Goal: Navigation & Orientation: Find specific page/section

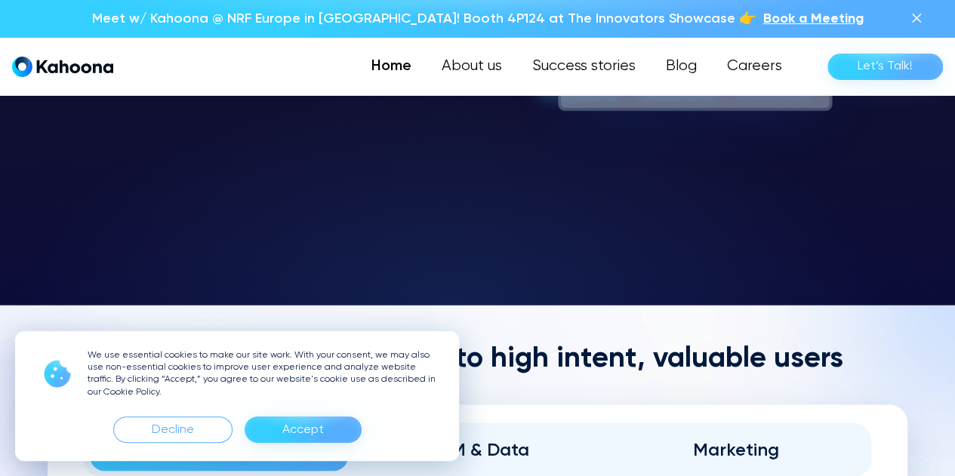
scroll to position [1311, 0]
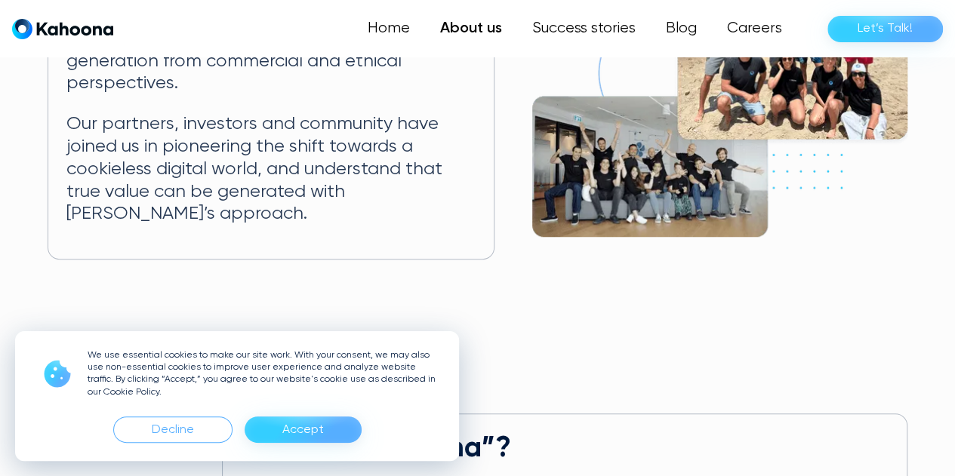
scroll to position [436, 0]
click at [291, 431] on div "Accept" at bounding box center [303, 430] width 42 height 24
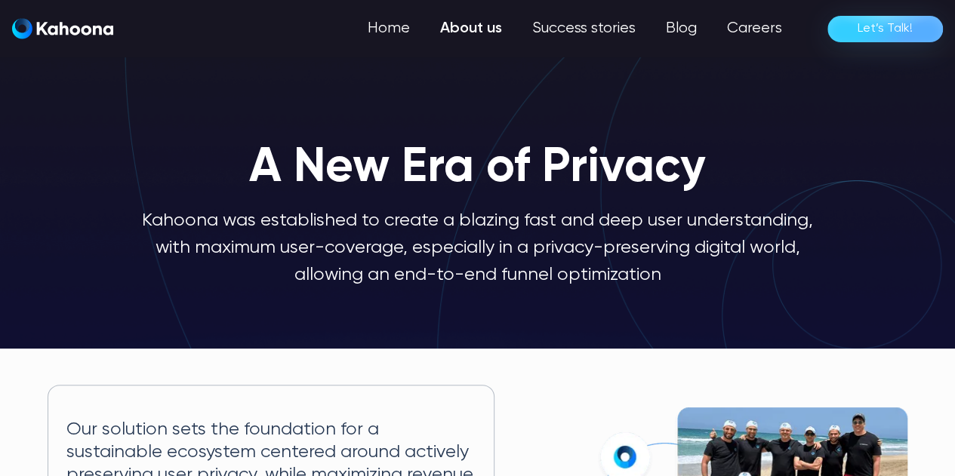
scroll to position [0, 0]
click at [582, 24] on link "Success stories" at bounding box center [583, 29] width 136 height 30
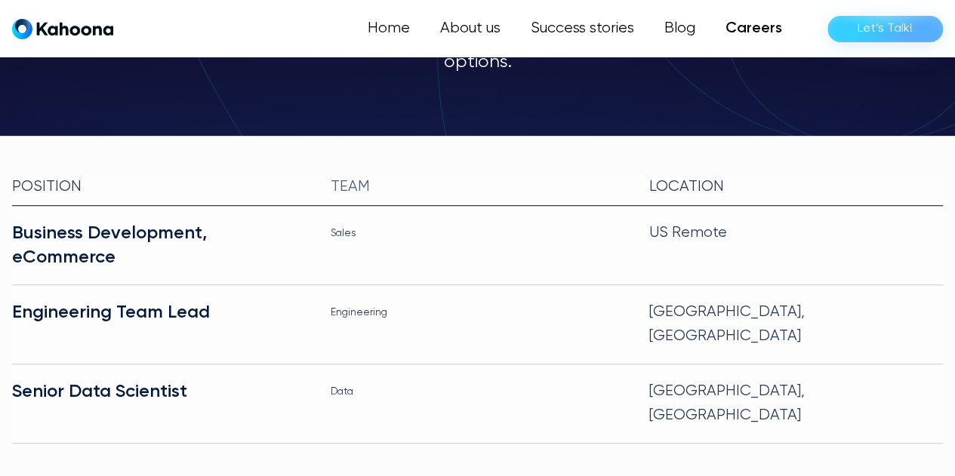
scroll to position [307, 0]
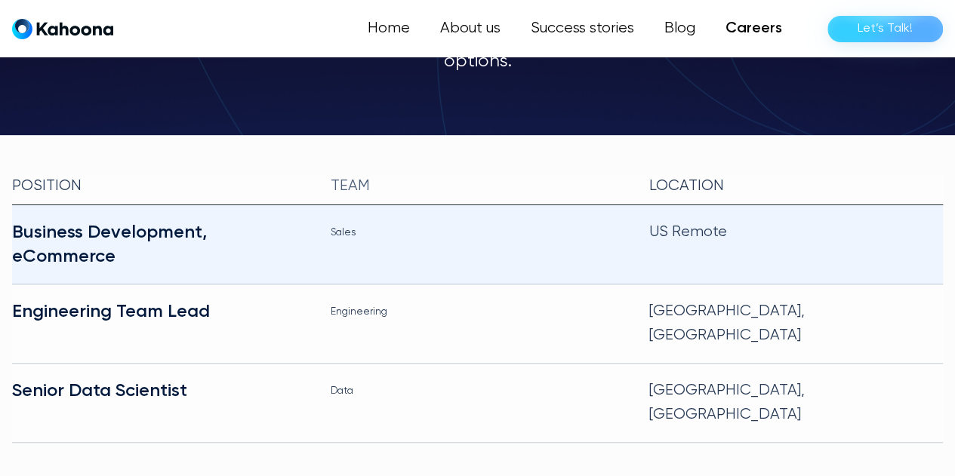
click at [172, 230] on div "Business Development, eCommerce" at bounding box center [159, 244] width 294 height 48
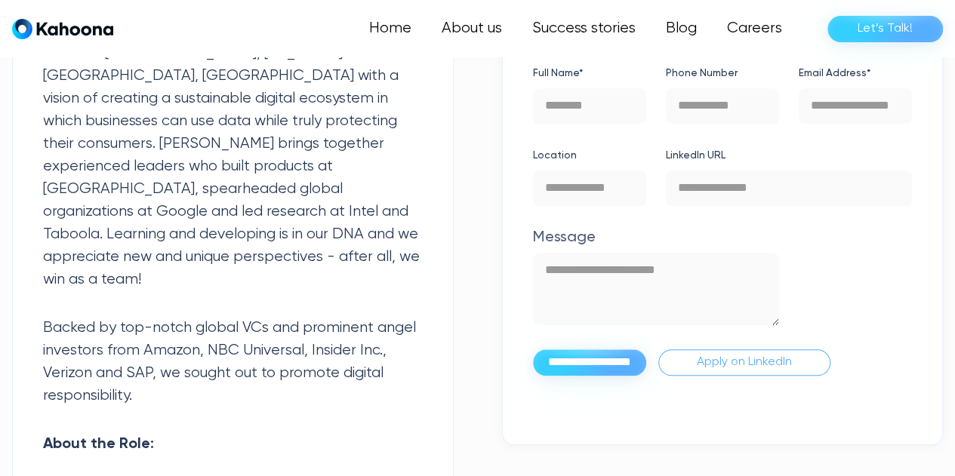
scroll to position [597, 0]
